Goal: Book appointment/travel/reservation

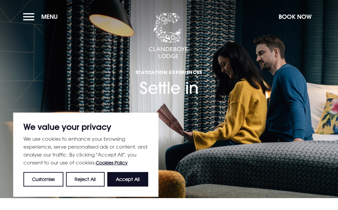
click at [131, 181] on button "Accept All" at bounding box center [127, 179] width 41 height 15
checkbox input "true"
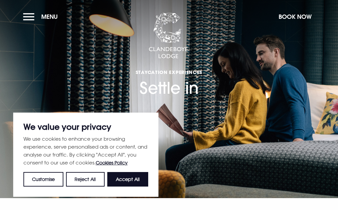
checkbox input "true"
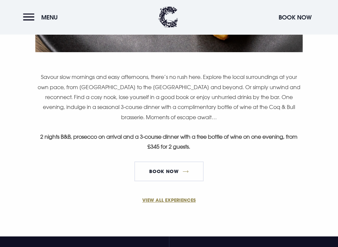
scroll to position [392, 0]
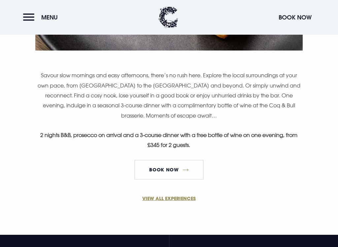
click at [167, 171] on link "BOOK NOW" at bounding box center [168, 170] width 69 height 20
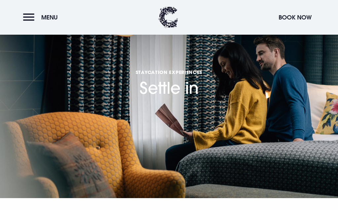
scroll to position [410, 0]
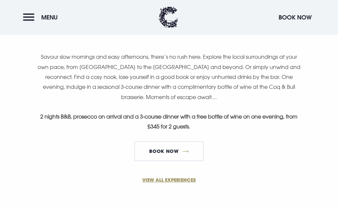
click at [156, 181] on link "VIEW ALL EXPERIENCES" at bounding box center [169, 179] width 314 height 7
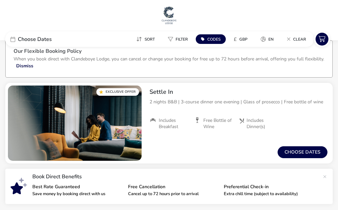
scroll to position [16, 0]
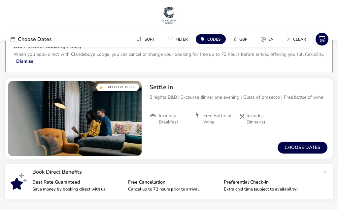
click at [28, 38] on span "Choose Dates" at bounding box center [35, 39] width 34 height 5
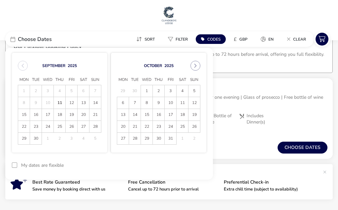
click at [47, 126] on span "24" at bounding box center [48, 127] width 12 height 12
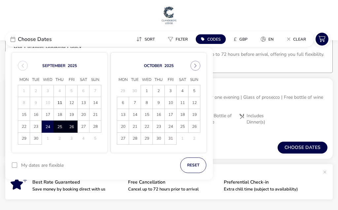
click at [73, 129] on span "26" at bounding box center [71, 127] width 11 height 12
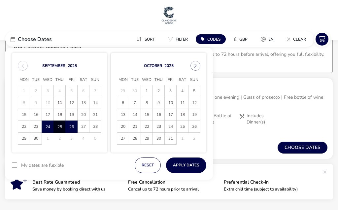
click at [178, 168] on button "Apply Dates" at bounding box center [186, 165] width 40 height 16
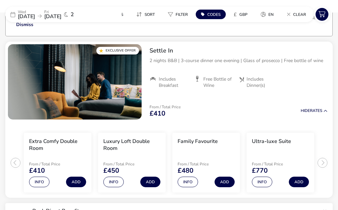
scroll to position [54, 0]
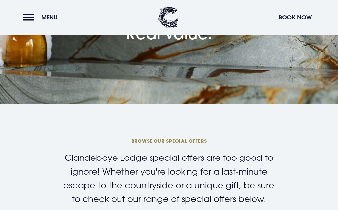
scroll to position [90, 0]
